Goal: Information Seeking & Learning: Compare options

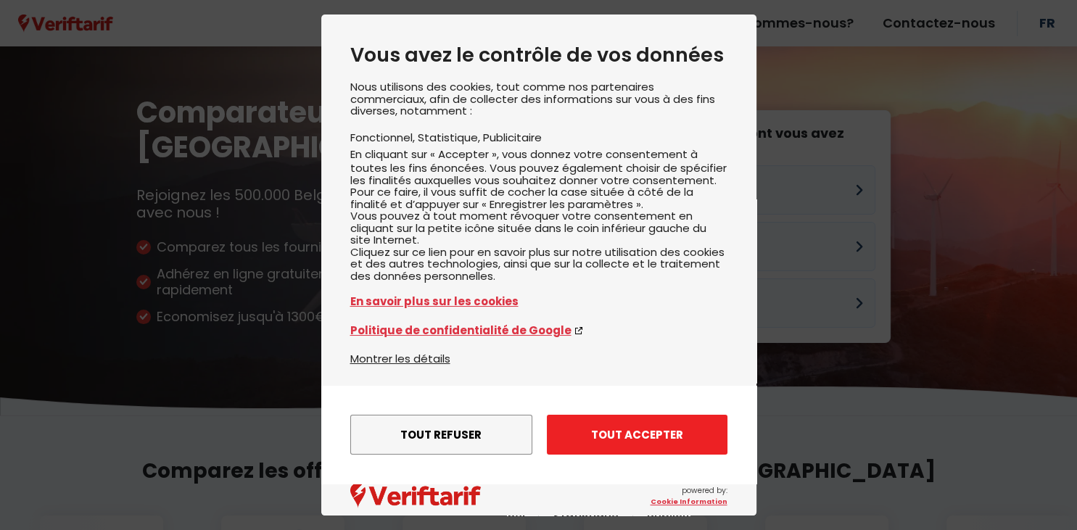
click at [644, 432] on button "Tout accepter" at bounding box center [637, 435] width 181 height 40
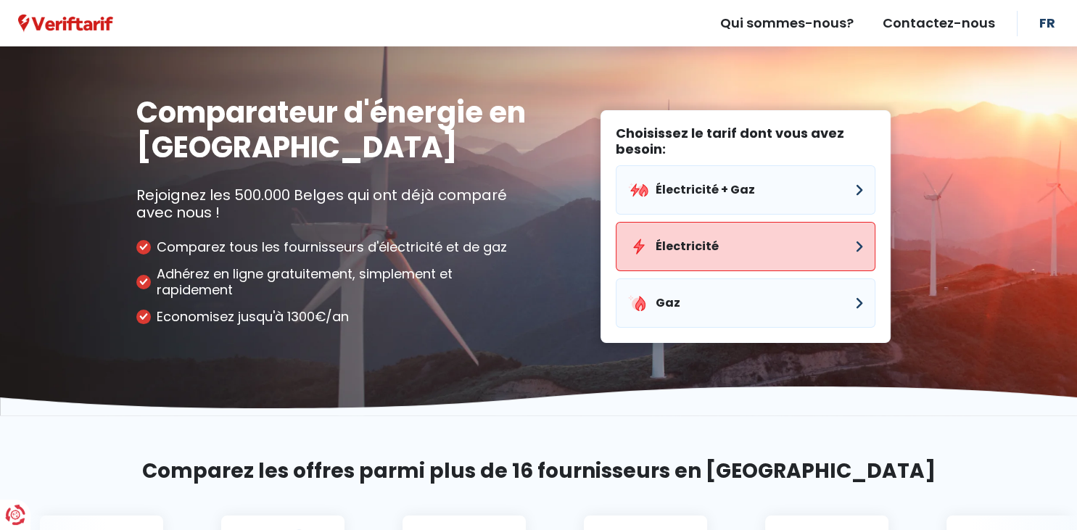
click at [760, 252] on button "Électricité" at bounding box center [746, 246] width 260 height 49
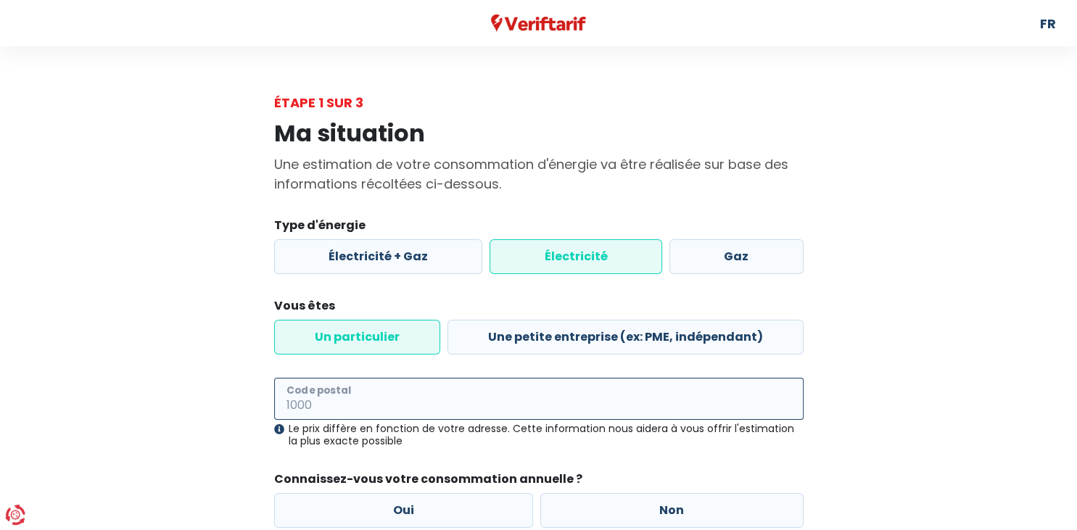
click at [405, 396] on input "Code postal" at bounding box center [539, 399] width 530 height 42
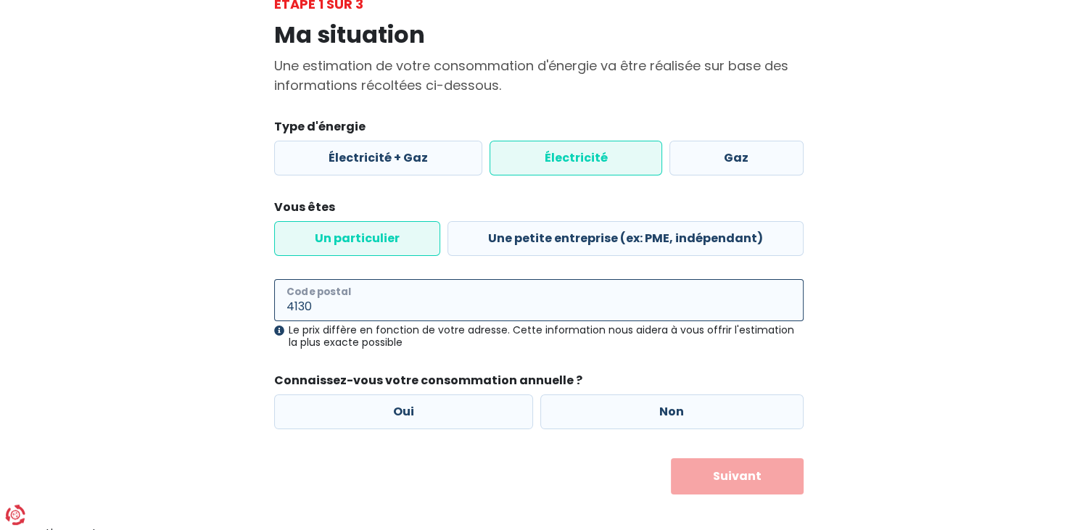
scroll to position [111, 0]
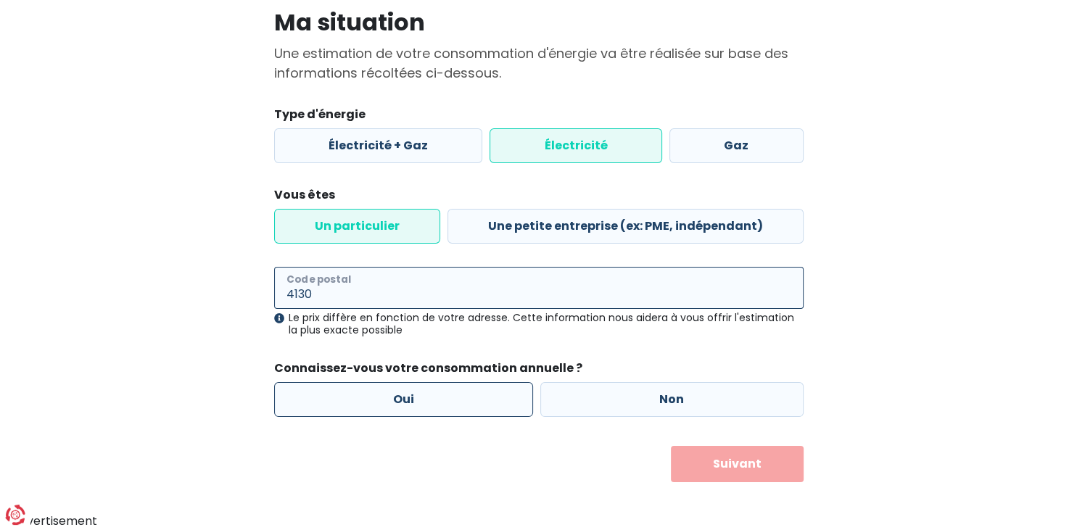
type input "4130"
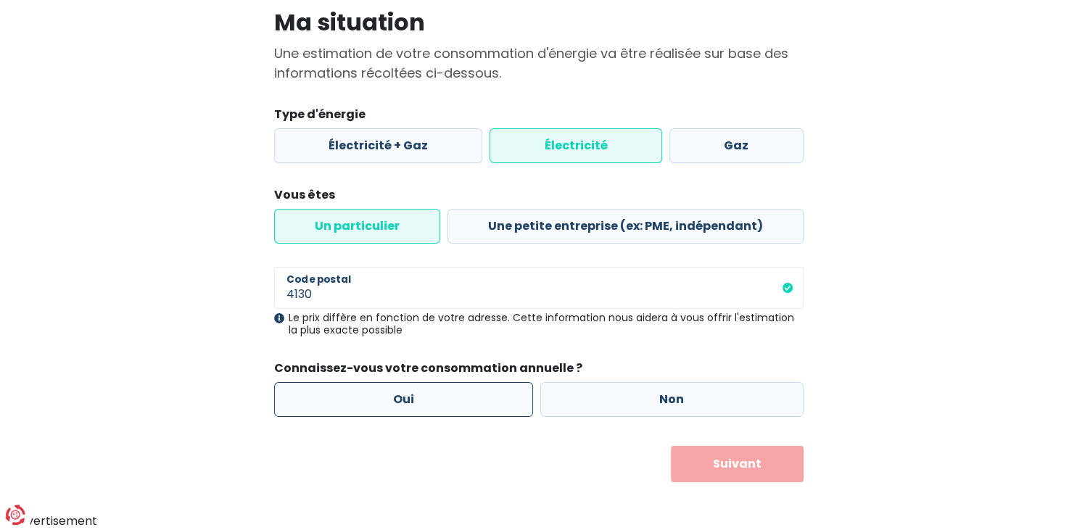
click at [471, 396] on label "Oui" at bounding box center [404, 399] width 260 height 35
click at [471, 396] on input "Oui" at bounding box center [404, 399] width 260 height 35
radio input "true"
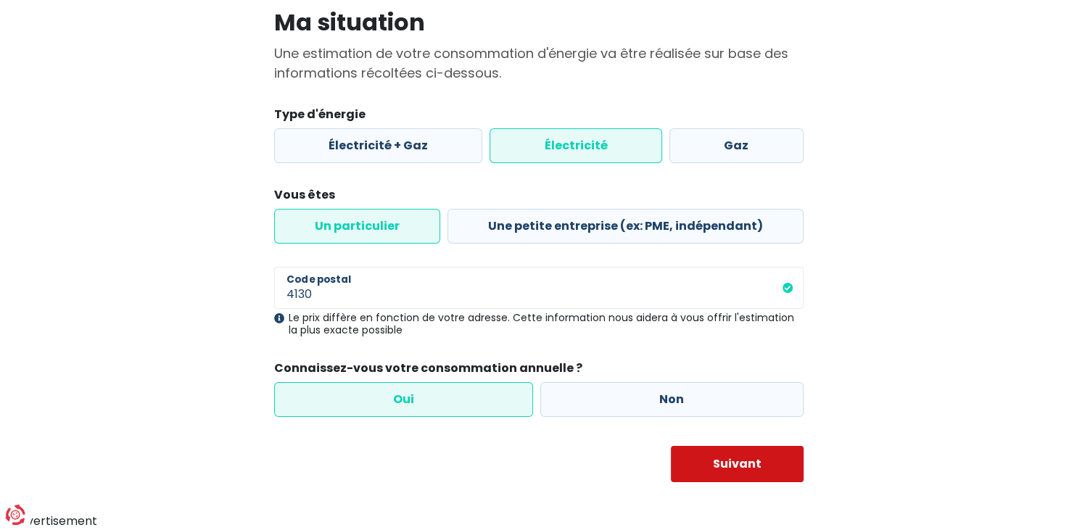
click at [718, 468] on button "Suivant" at bounding box center [737, 464] width 133 height 36
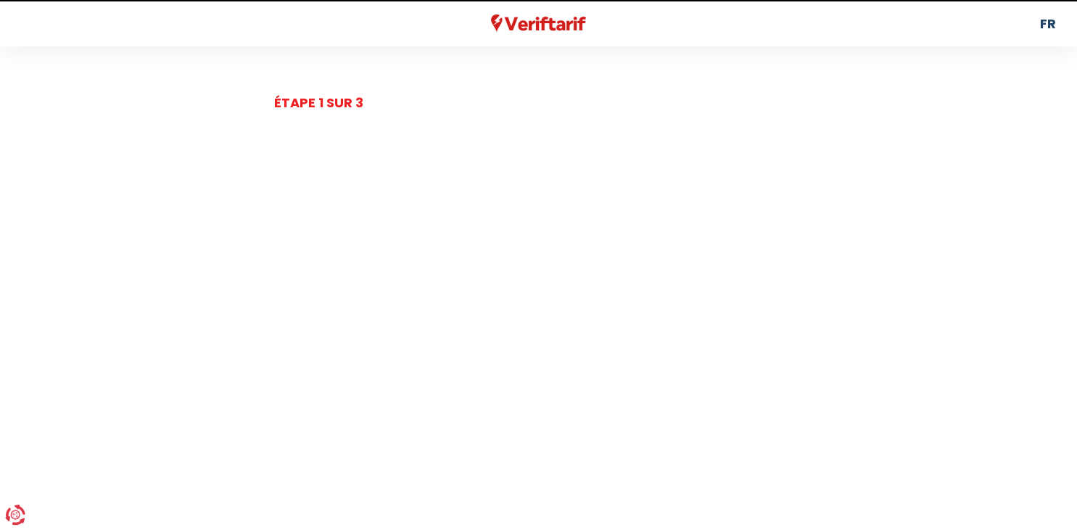
select select
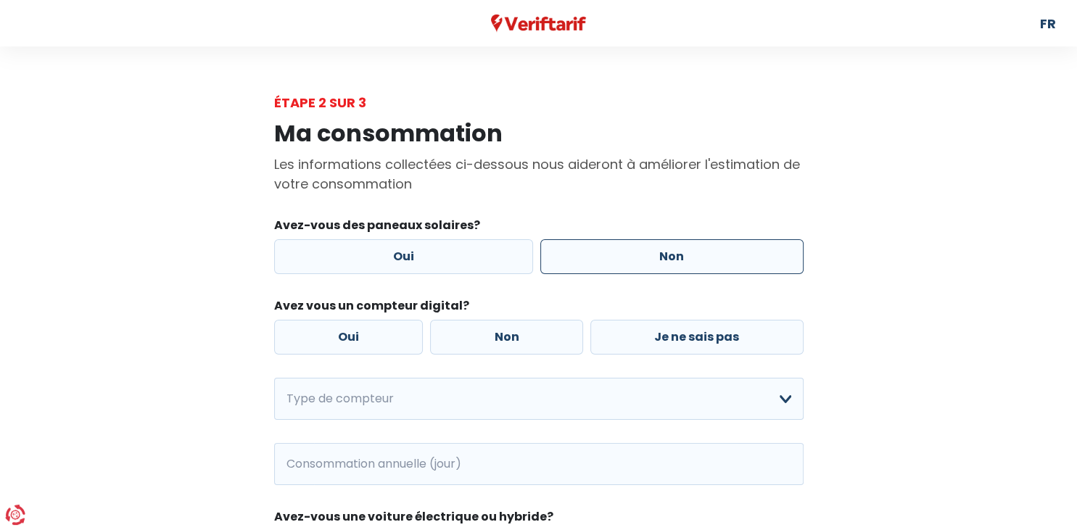
click at [675, 265] on label "Non" at bounding box center [672, 256] width 263 height 35
click at [675, 265] on input "Non" at bounding box center [672, 256] width 263 height 35
radio input "true"
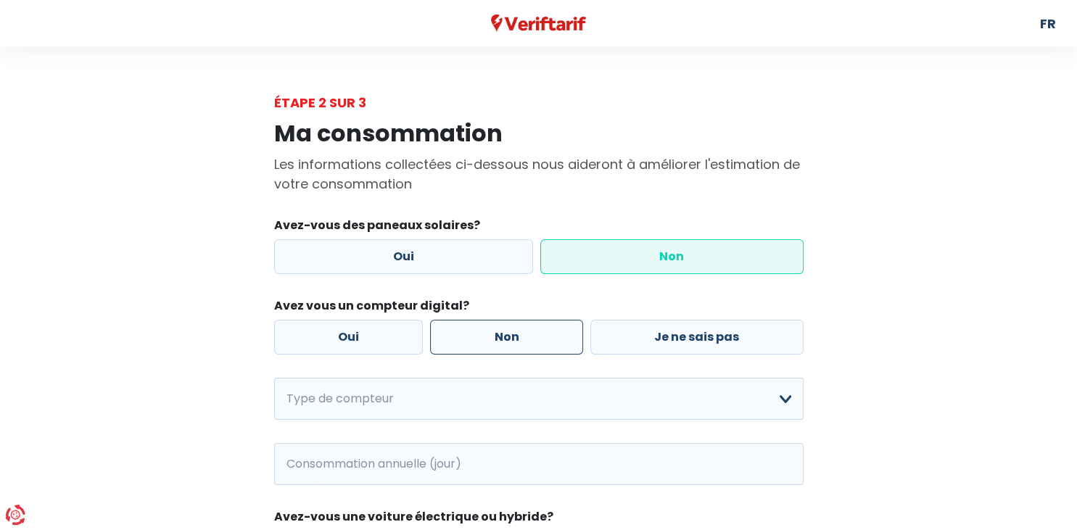
click at [553, 340] on label "Non" at bounding box center [506, 337] width 153 height 35
click at [553, 340] on input "Non" at bounding box center [506, 337] width 153 height 35
radio input "true"
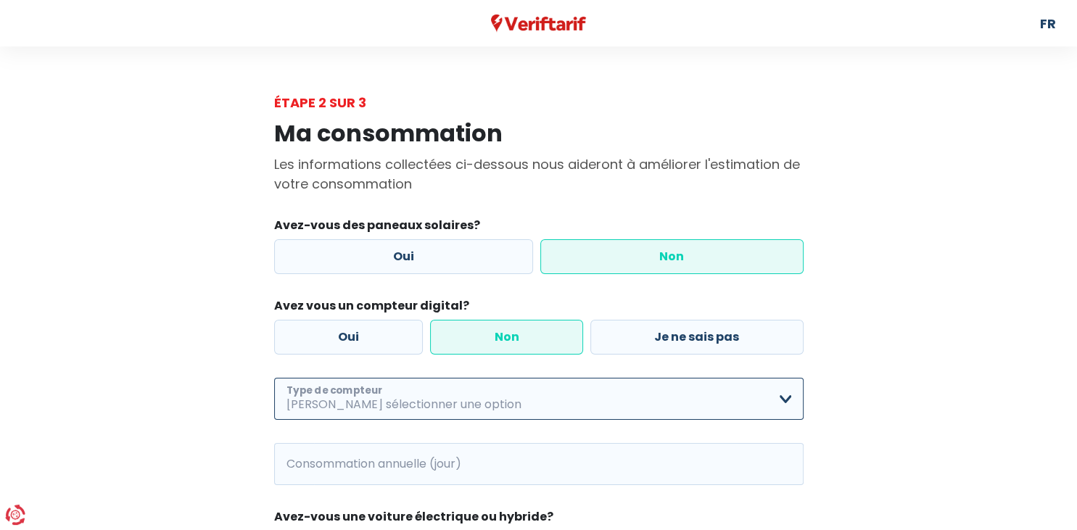
click at [274, 378] on select "Mono-horaire Bi-horaire Mono-horaire + exclusif nuit Bi-horaire + exclusif nuit…" at bounding box center [539, 399] width 530 height 42
select select "day_night_bi_hourly"
click option "Bi-horaire" at bounding box center [0, 0] width 0 height 0
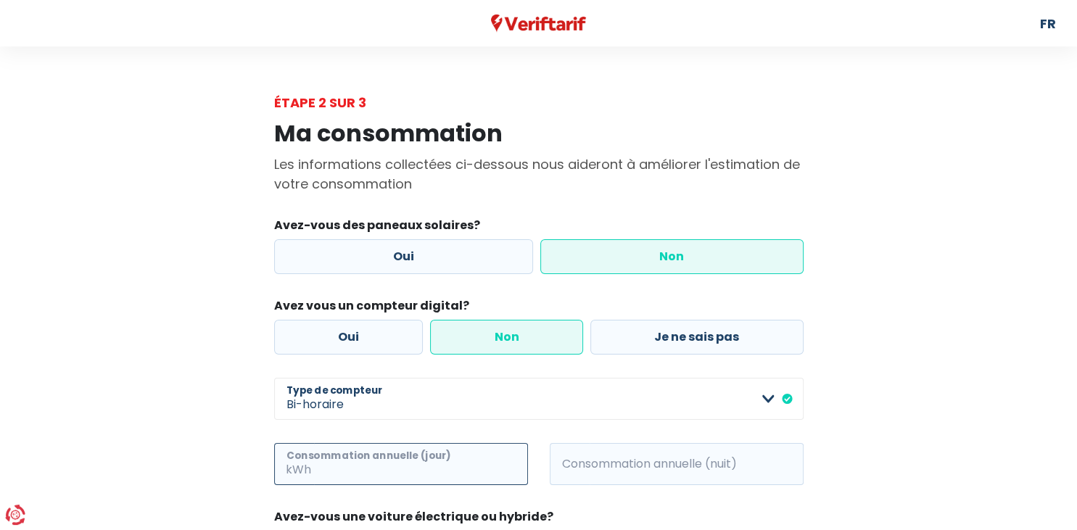
click at [379, 483] on input "Consommation annuelle (jour)" at bounding box center [421, 464] width 214 height 42
type input "1766"
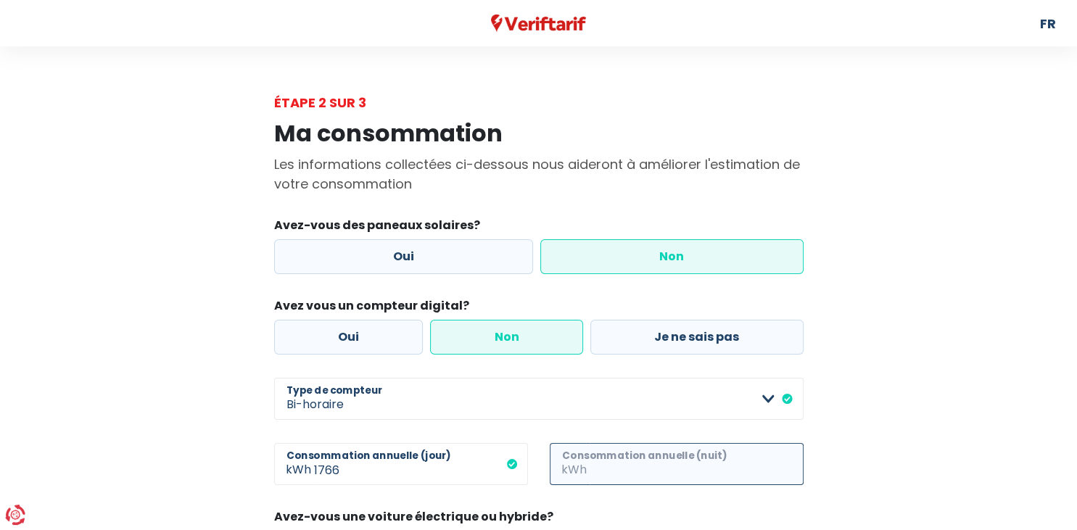
click at [608, 475] on input "Consommation annuelle (nuit)" at bounding box center [697, 464] width 214 height 42
type input "9180"
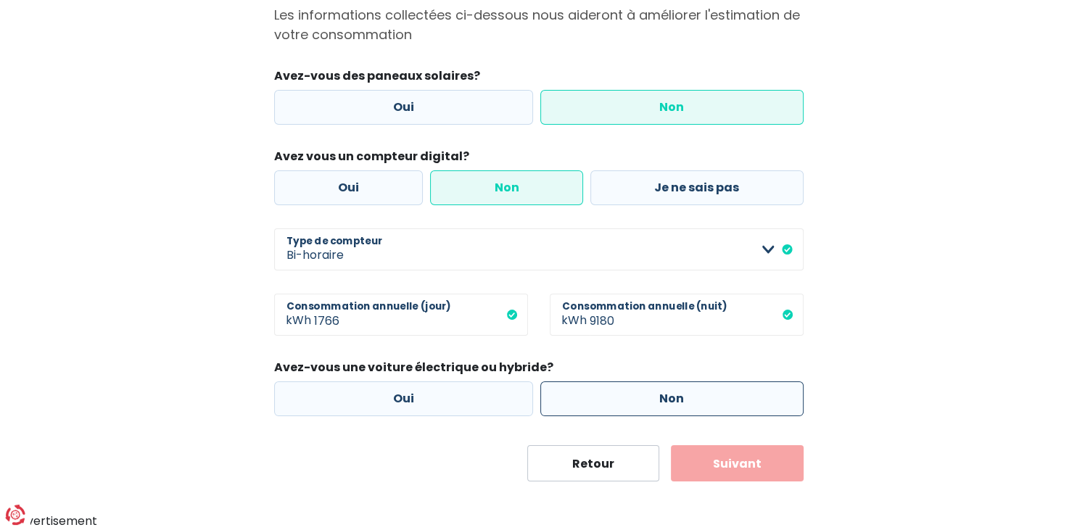
click at [678, 408] on label "Non" at bounding box center [672, 399] width 263 height 35
click at [678, 408] on input "Non" at bounding box center [672, 399] width 263 height 35
radio input "true"
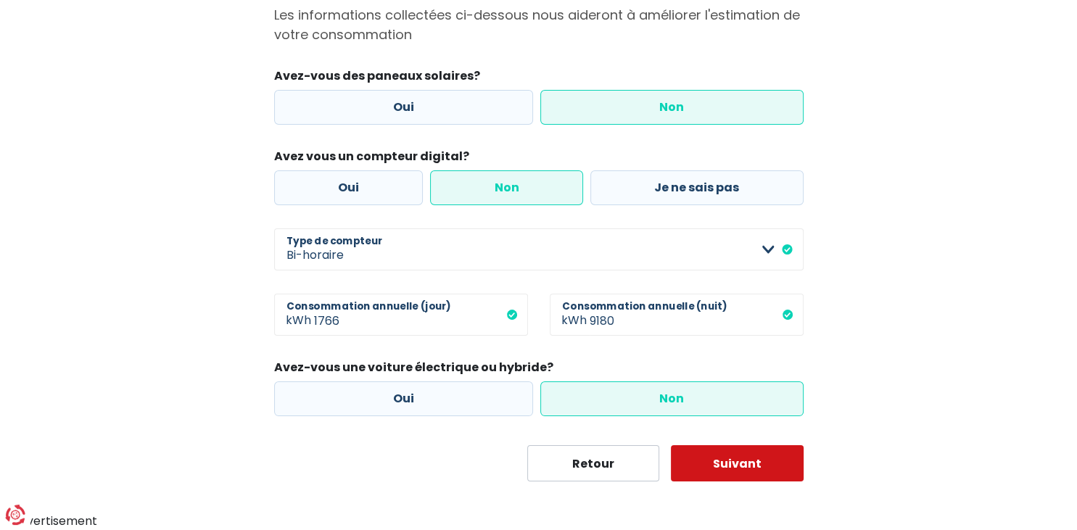
click at [715, 478] on button "Suivant" at bounding box center [737, 463] width 133 height 36
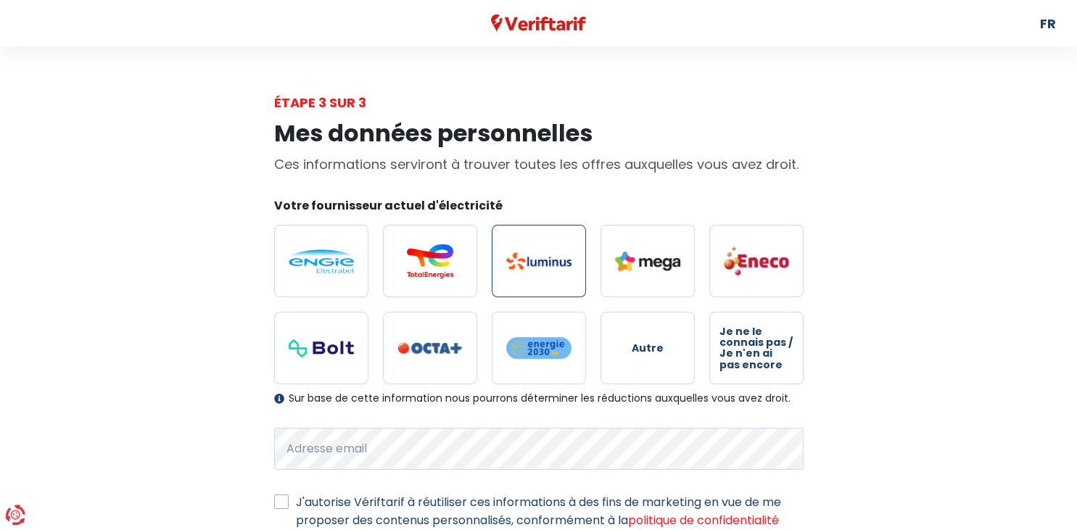
click at [563, 261] on img at bounding box center [538, 260] width 65 height 17
click at [563, 261] on input "radio" at bounding box center [539, 261] width 94 height 73
radio input "true"
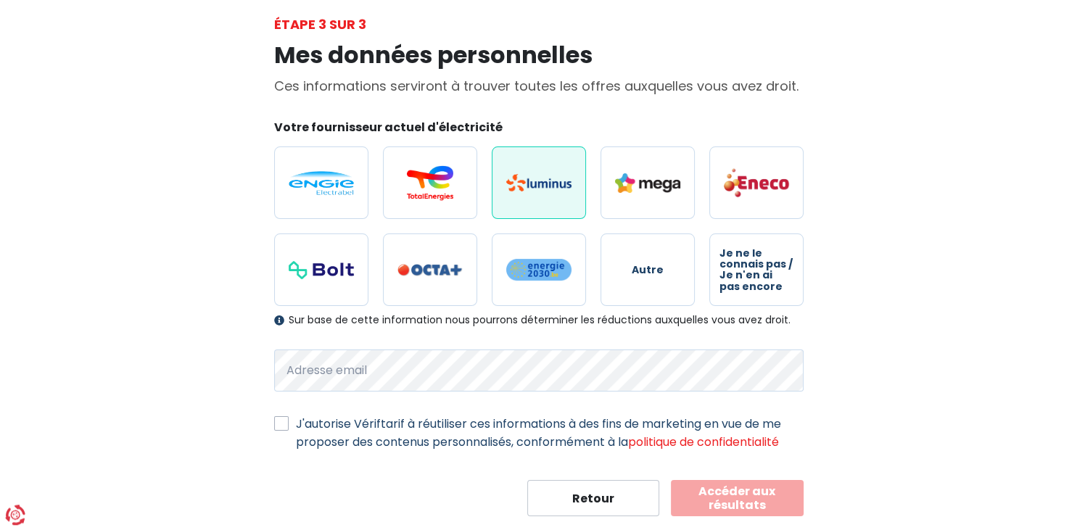
scroll to position [110, 0]
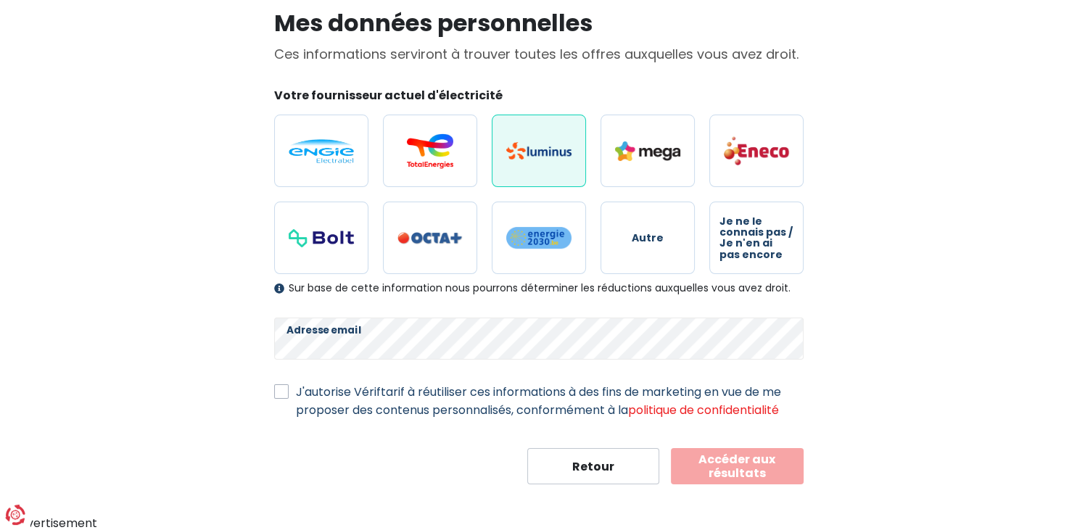
click at [352, 401] on label "J'autorise Vériftarif à réutiliser ces informations à des fins de marketing en …" at bounding box center [550, 401] width 508 height 36
click at [289, 398] on input "J'autorise Vériftarif à réutiliser ces informations à des fins de marketing en …" at bounding box center [281, 390] width 15 height 15
checkbox input "true"
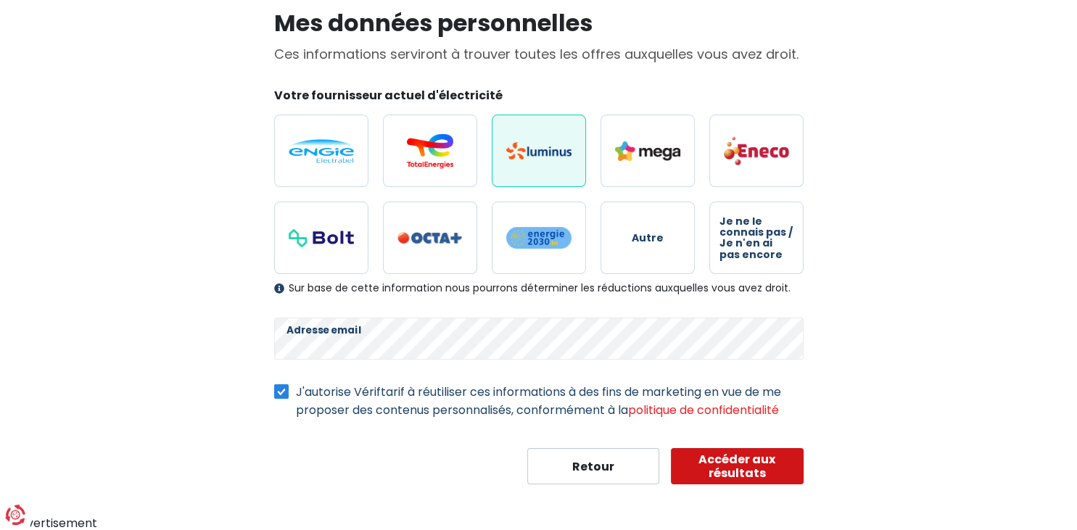
click at [739, 466] on button "Accéder aux résultats" at bounding box center [737, 466] width 133 height 36
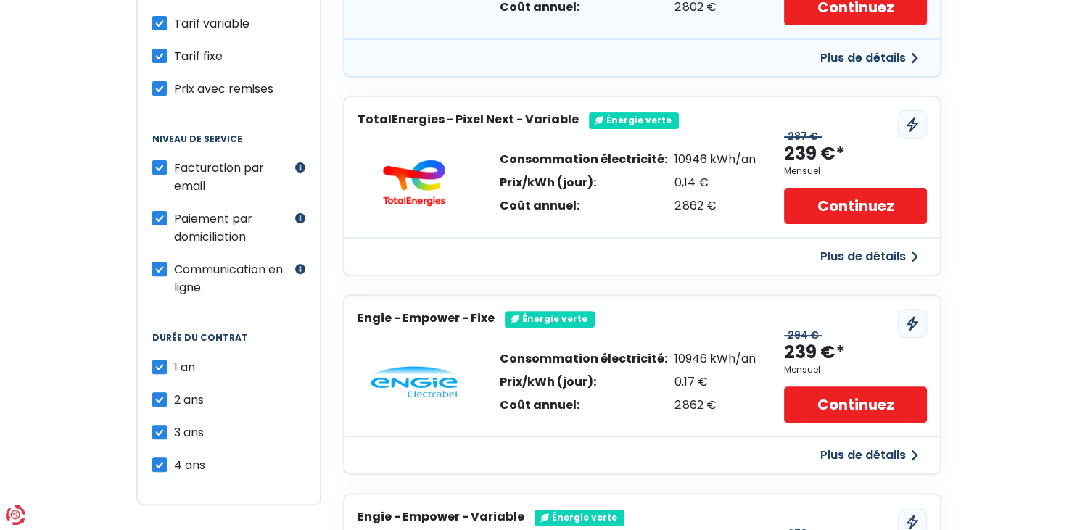
scroll to position [406, 0]
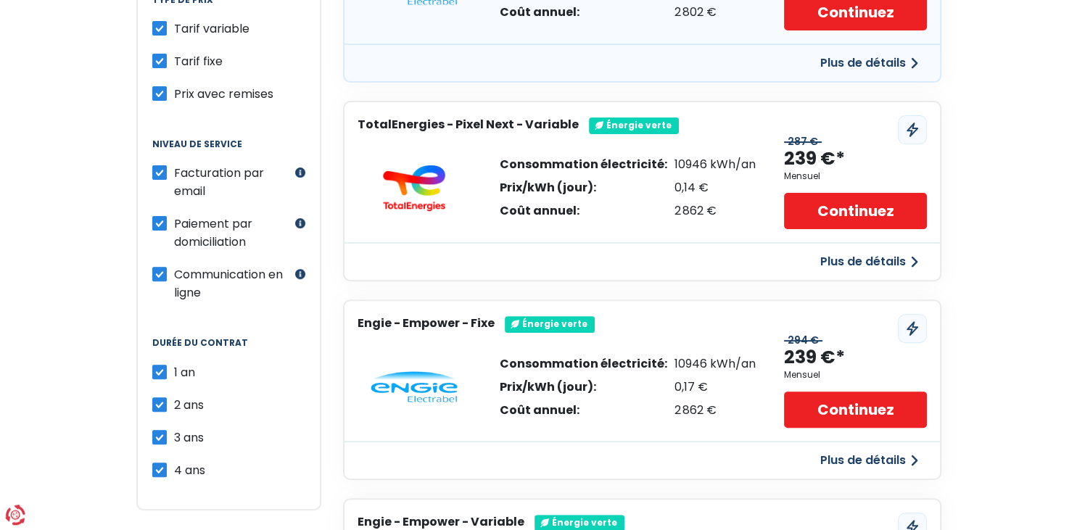
click at [174, 398] on label "2 ans" at bounding box center [189, 405] width 30 height 18
click at [161, 398] on input "2 ans" at bounding box center [159, 403] width 15 height 15
checkbox input "false"
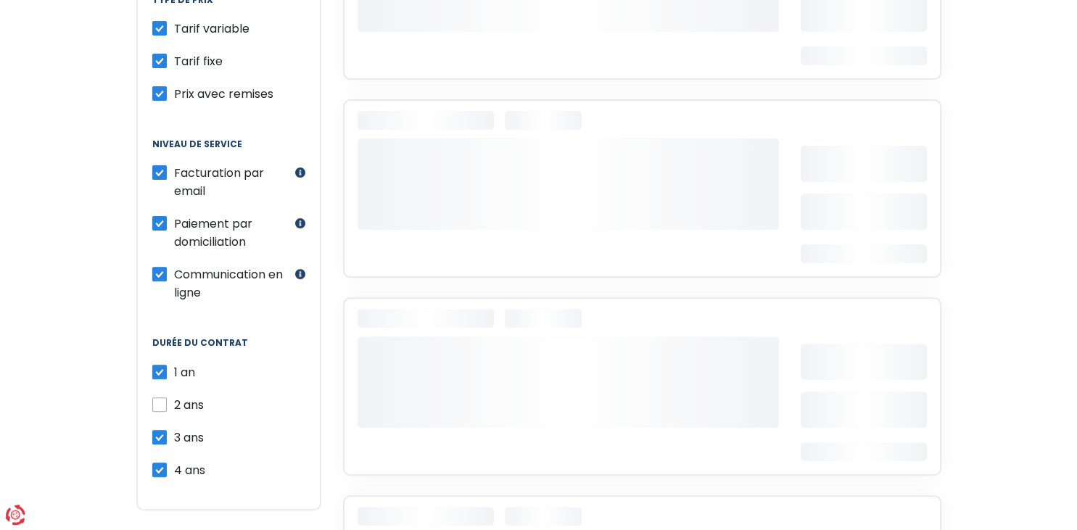
click at [174, 429] on label "3 ans" at bounding box center [189, 438] width 30 height 18
click at [157, 429] on input "3 ans" at bounding box center [159, 436] width 15 height 15
checkbox input "false"
click at [174, 467] on label "4 ans" at bounding box center [189, 470] width 31 height 18
click at [157, 467] on input "4 ans" at bounding box center [159, 468] width 15 height 15
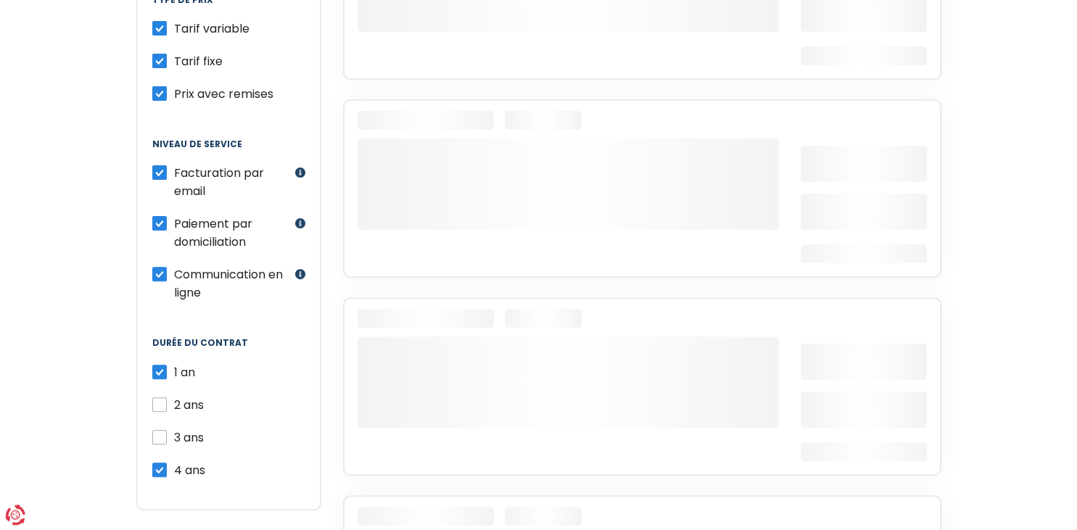
checkbox input "false"
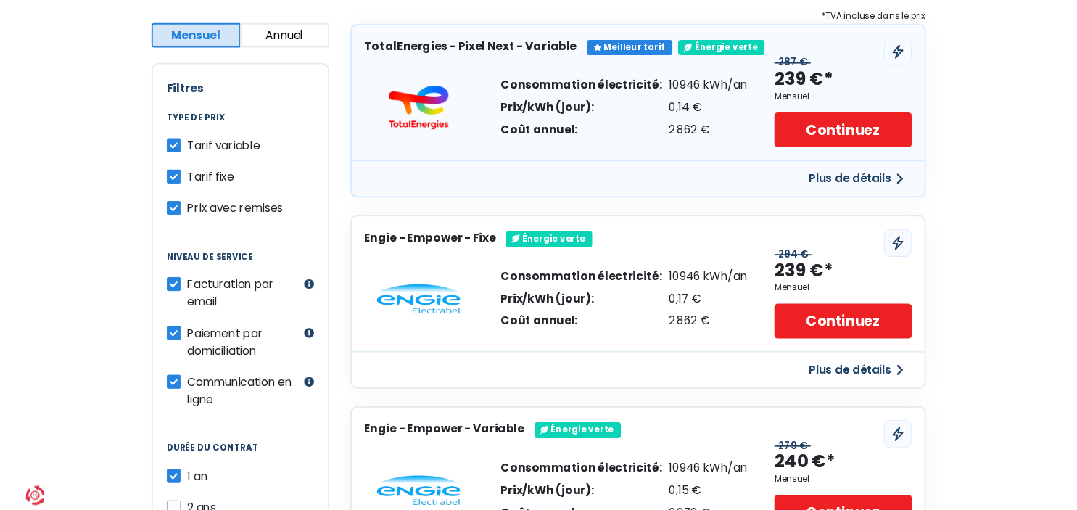
scroll to position [282, 0]
